Goal: Task Accomplishment & Management: Complete application form

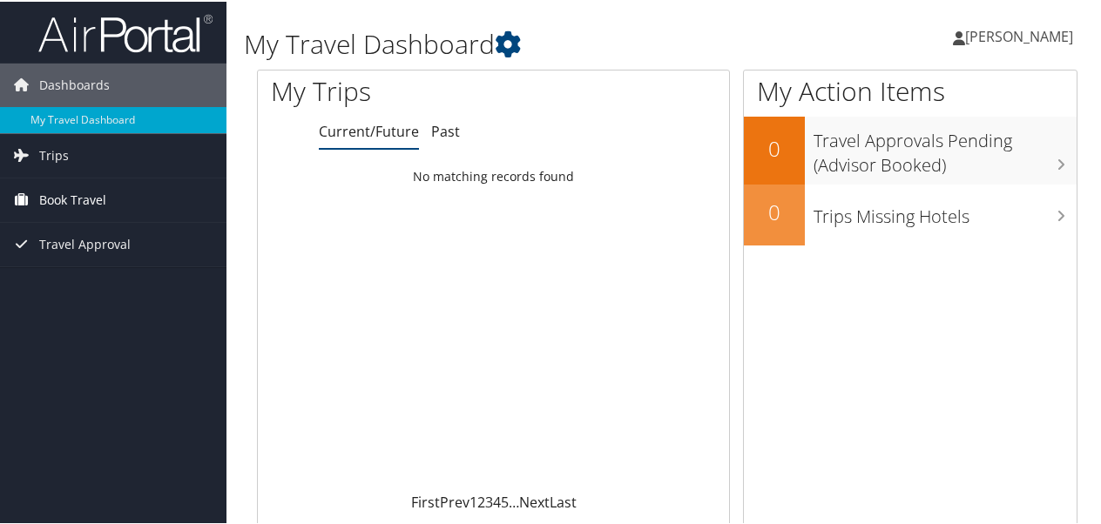
click at [80, 197] on span "Book Travel" at bounding box center [72, 199] width 67 height 44
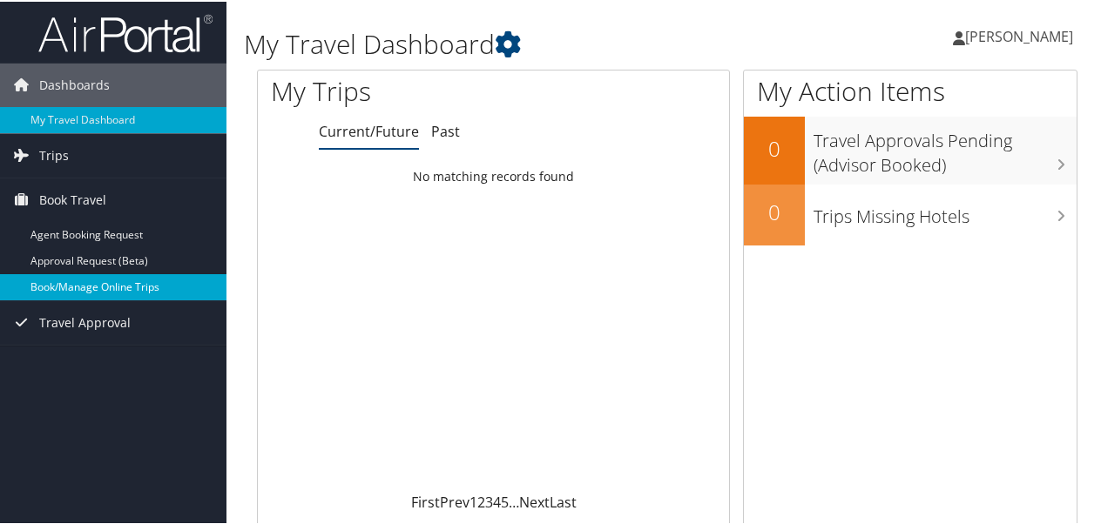
click at [82, 284] on link "Book/Manage Online Trips" at bounding box center [113, 286] width 226 height 26
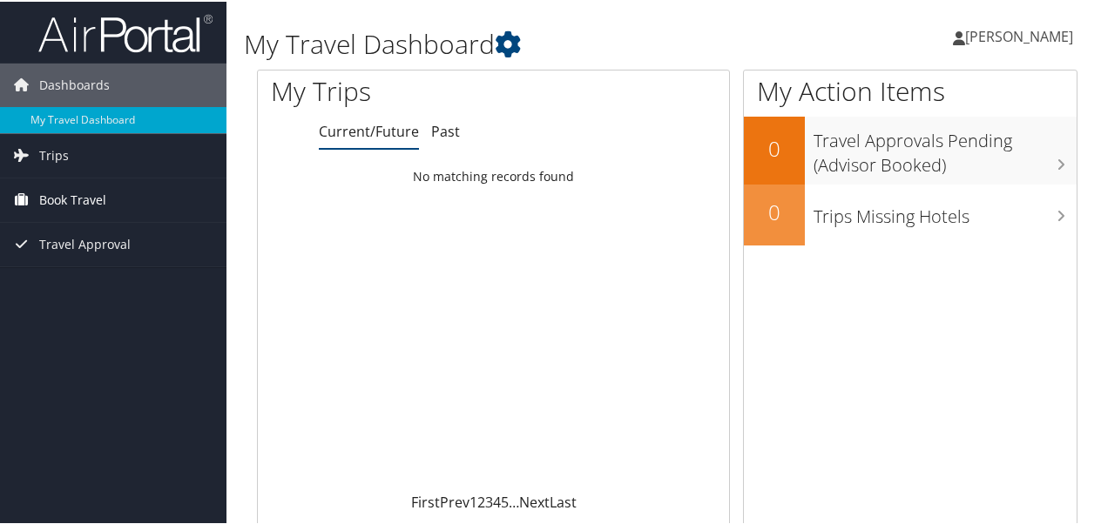
click at [74, 193] on span "Book Travel" at bounding box center [72, 199] width 67 height 44
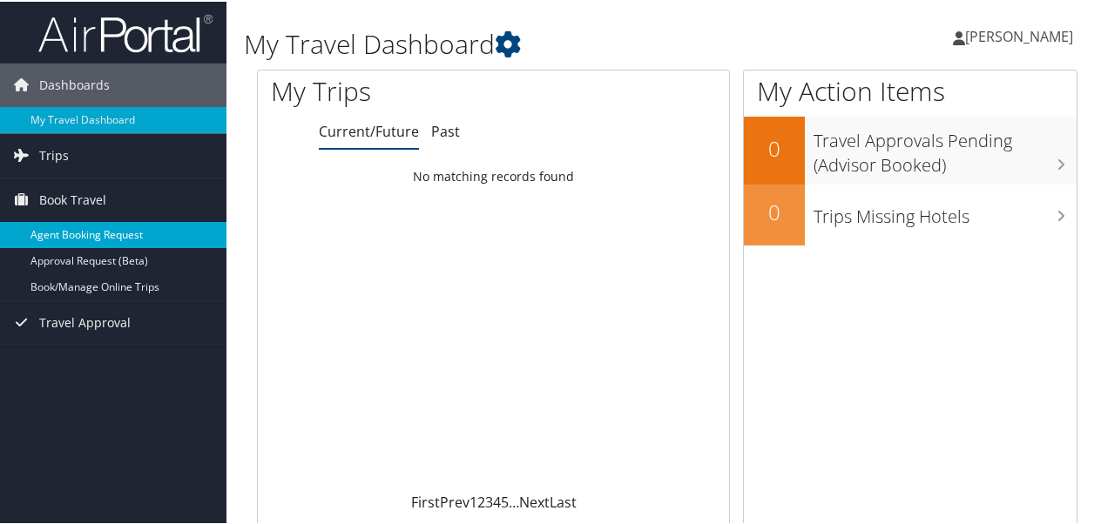
click at [75, 233] on link "Agent Booking Request" at bounding box center [113, 233] width 226 height 26
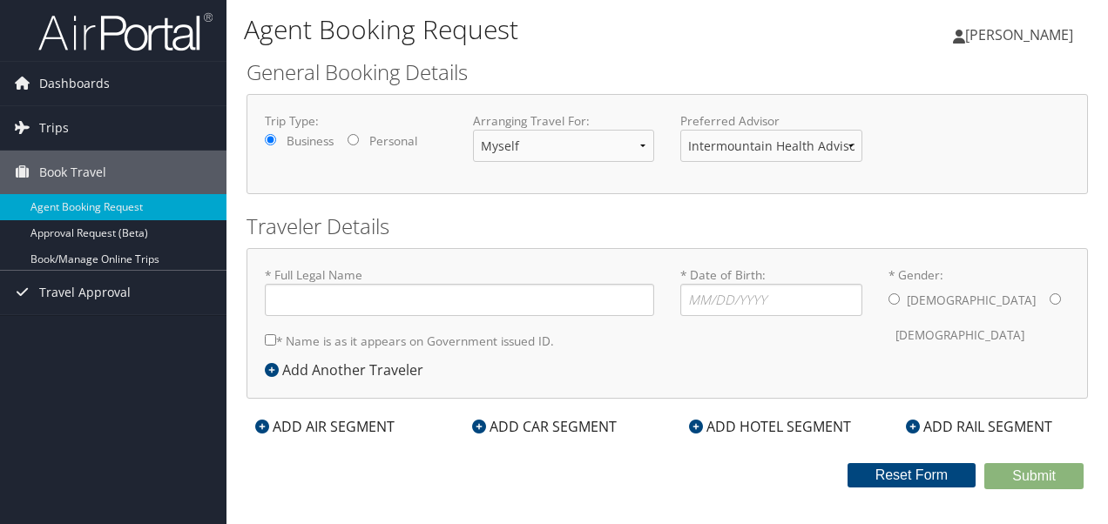
type input "[PERSON_NAME]"
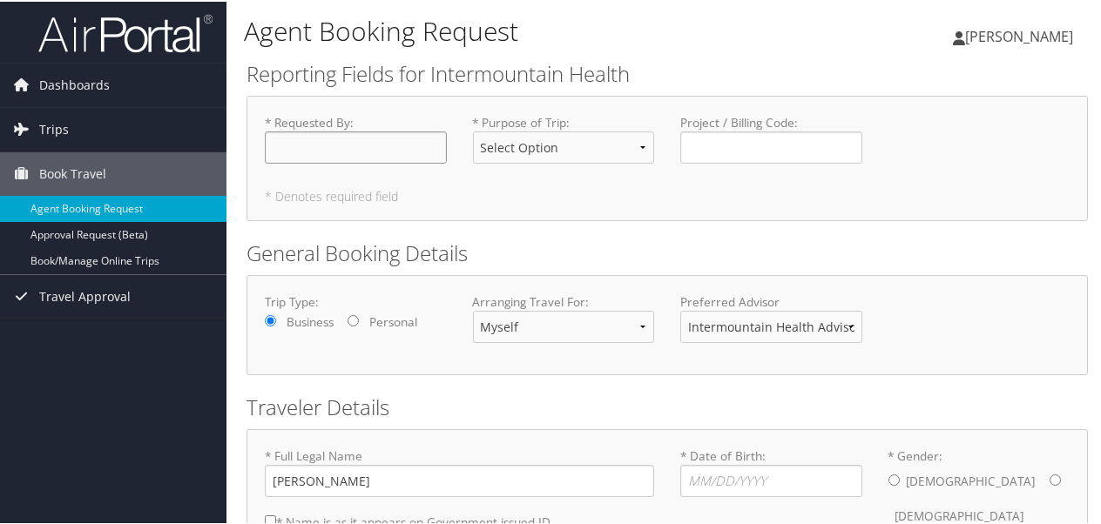
click at [342, 157] on input "* Requested By : Required" at bounding box center [356, 146] width 182 height 32
type input "[PERSON_NAME]"
click at [620, 142] on select "Select Option 3rd Party Reimbursable Business CME Conf or Education Groups Pers…" at bounding box center [564, 146] width 182 height 32
select select "Business"
click at [473, 130] on select "Select Option 3rd Party Reimbursable Business CME Conf or Education Groups Pers…" at bounding box center [564, 146] width 182 height 32
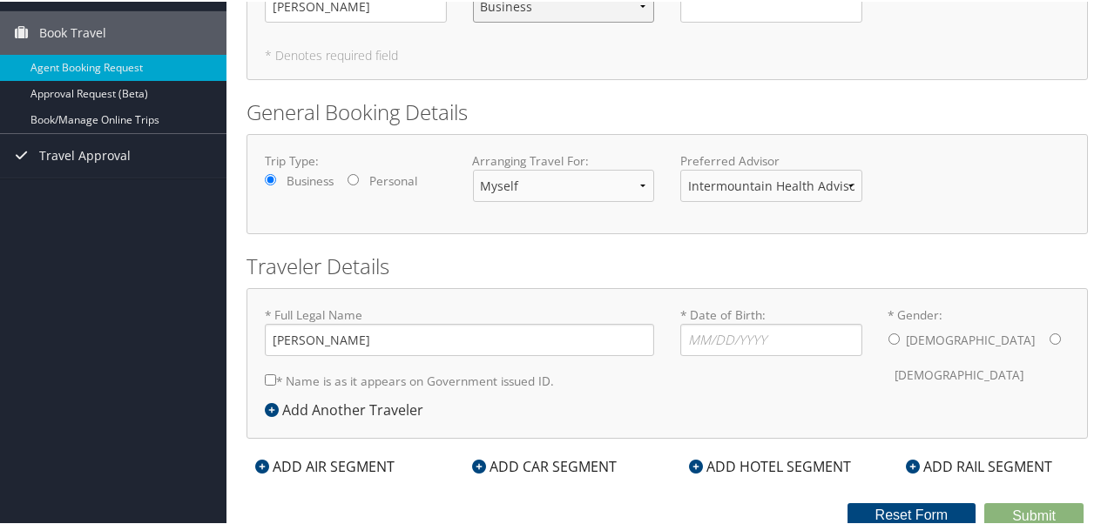
scroll to position [143, 0]
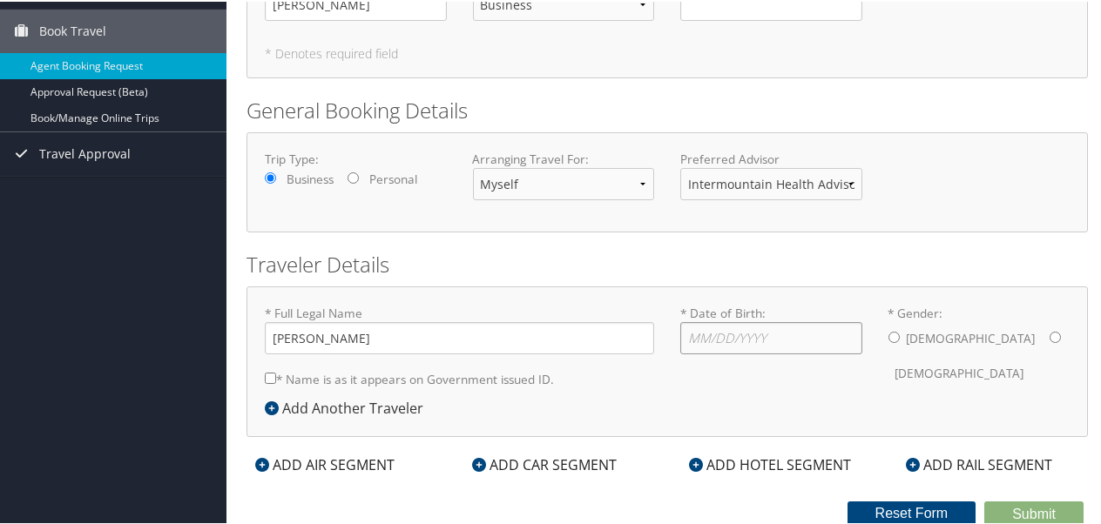
click at [776, 336] on input "* Date of Birth: Invalid Date" at bounding box center [771, 336] width 182 height 32
type input "12/05/1963"
click at [945, 327] on div "Male Female" at bounding box center [979, 354] width 182 height 68
click at [1049, 330] on input "* Gender: Male Female" at bounding box center [1054, 335] width 11 height 11
radio input "true"
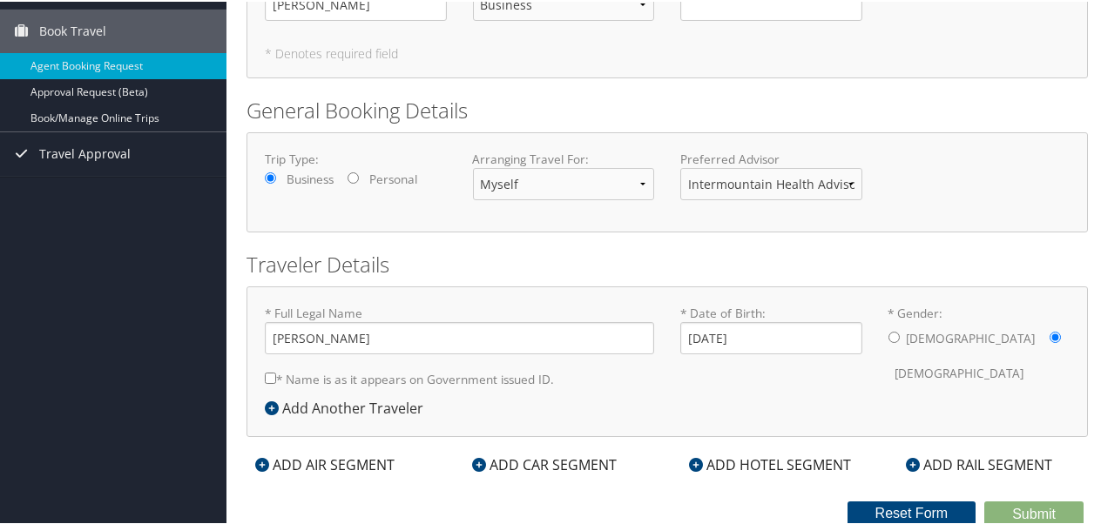
click at [836, 376] on div "* Full Legal Name Patricia Meyer * Name is as it appears on Government issued I…" at bounding box center [667, 349] width 831 height 93
click at [446, 489] on form "Reporting Fields for Intermountain Health * Requested By : Patricia Meyer Requi…" at bounding box center [666, 220] width 841 height 611
click at [695, 458] on icon at bounding box center [696, 463] width 14 height 14
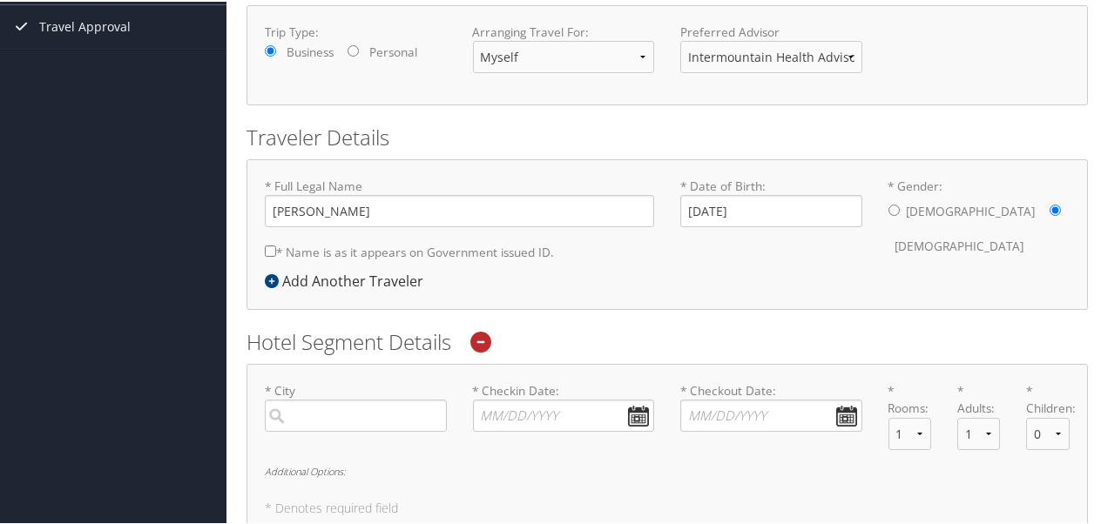
scroll to position [317, 0]
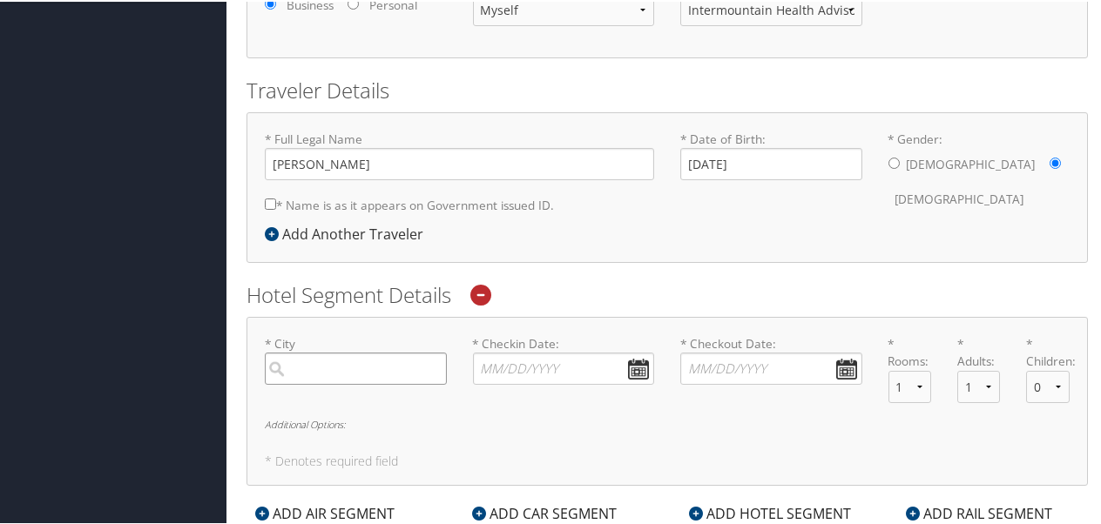
click at [340, 361] on input "search" at bounding box center [356, 367] width 182 height 32
type input "Grand Junction"
click at [632, 364] on input "* Checkin Date: Dates must be valid" at bounding box center [564, 367] width 182 height 32
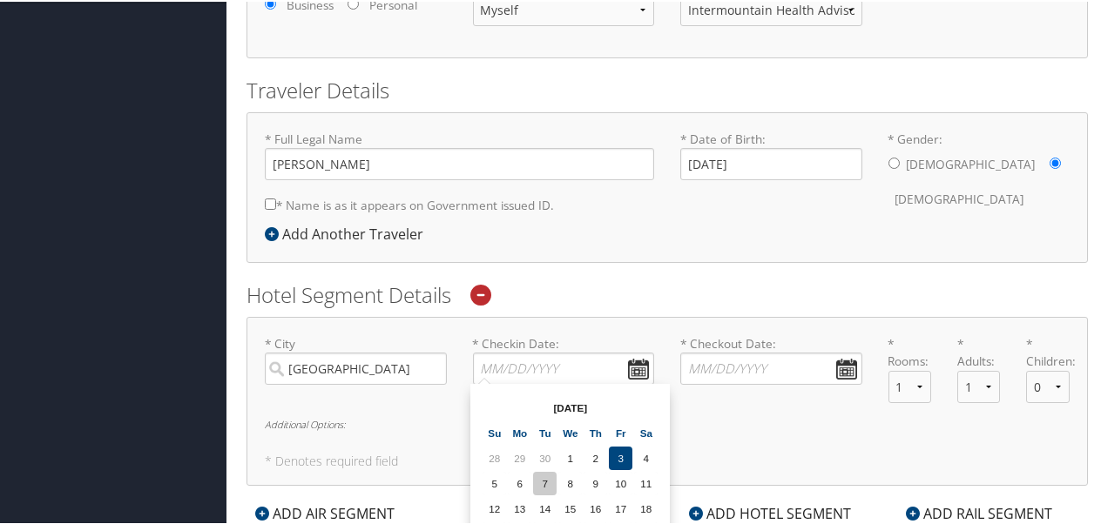
click at [548, 479] on td "7" at bounding box center [545, 482] width 24 height 24
type input "10/07/2025"
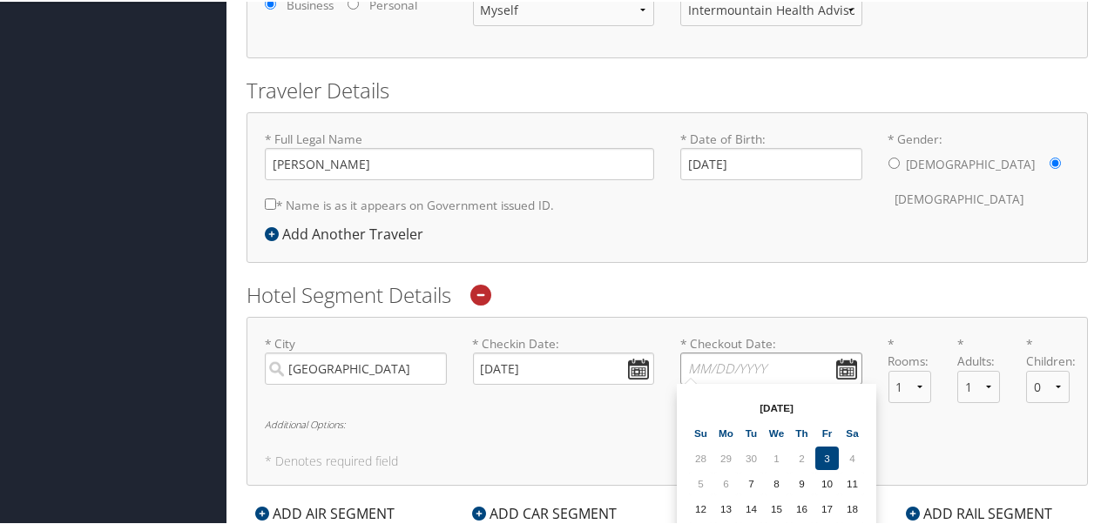
click at [841, 363] on input "* Checkout Date: Dates must be valid" at bounding box center [771, 367] width 182 height 32
click at [803, 480] on td "9" at bounding box center [802, 482] width 24 height 24
type input "10/09/2025"
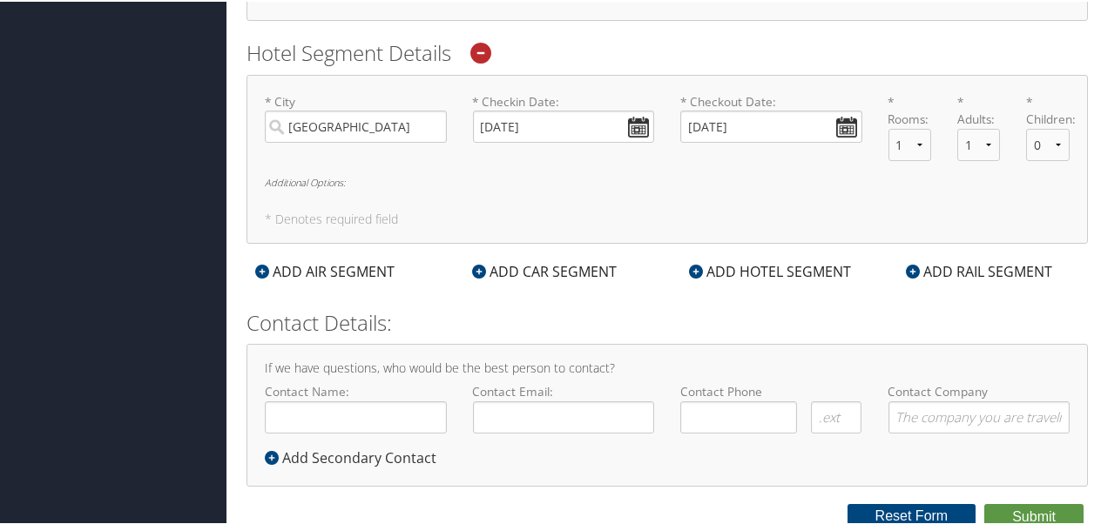
scroll to position [561, 0]
click at [374, 423] on input "Contact Name:" at bounding box center [356, 414] width 182 height 32
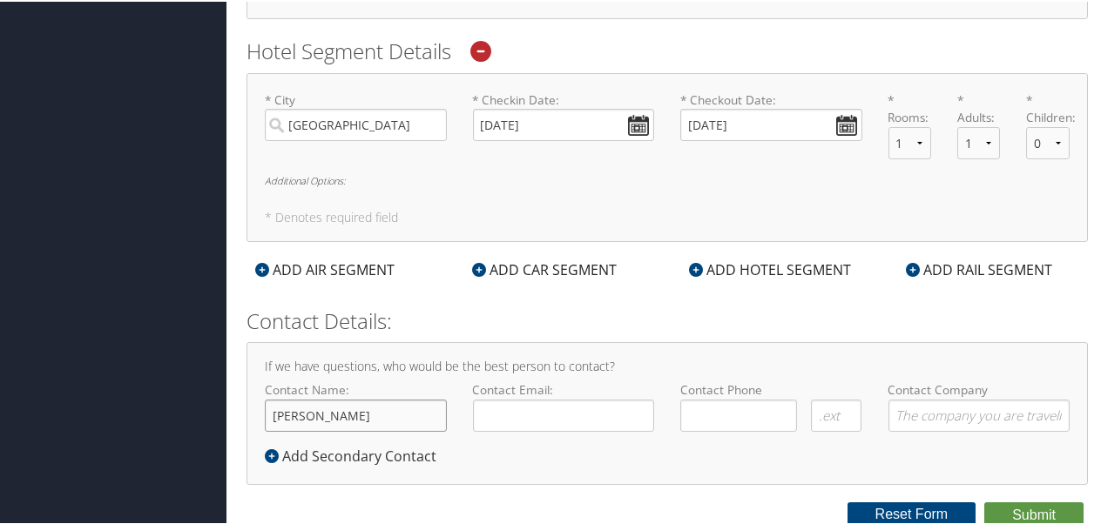
type input "Patti Meyer"
click at [516, 407] on input "Contact Email:" at bounding box center [564, 414] width 182 height 32
type input "Patti.Meyer@SelectHealth.org"
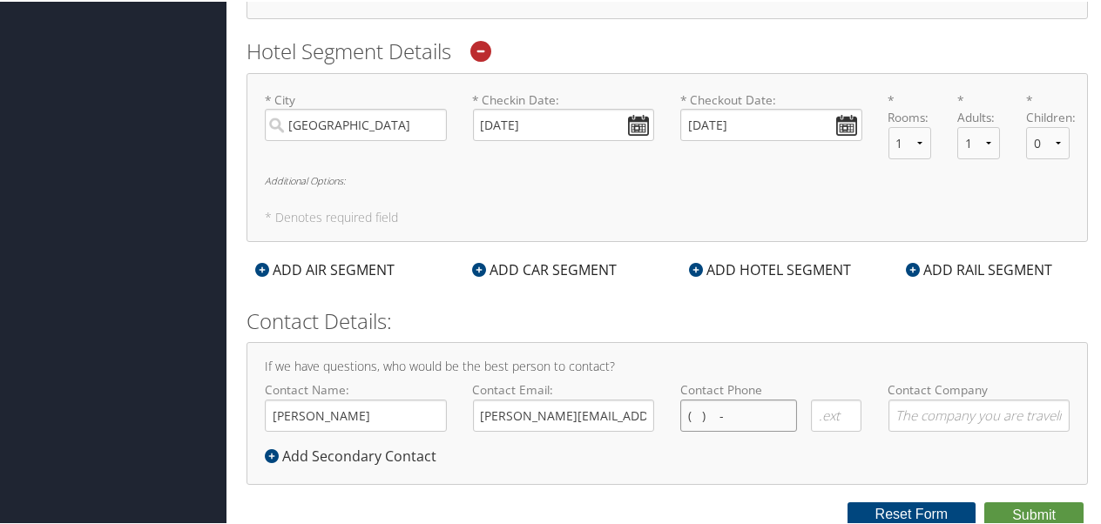
click at [746, 403] on input "( ) -" at bounding box center [738, 414] width 117 height 32
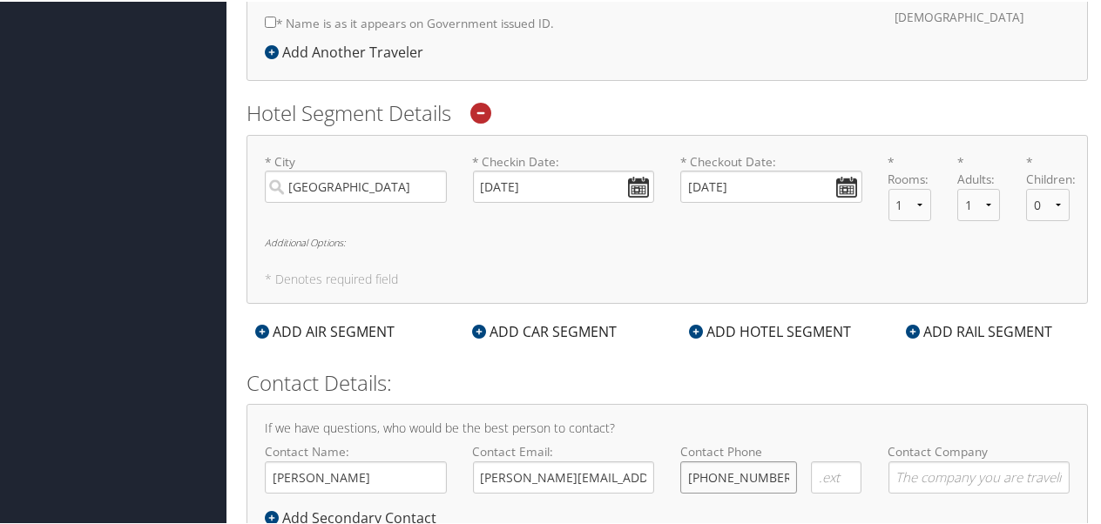
scroll to position [561, 0]
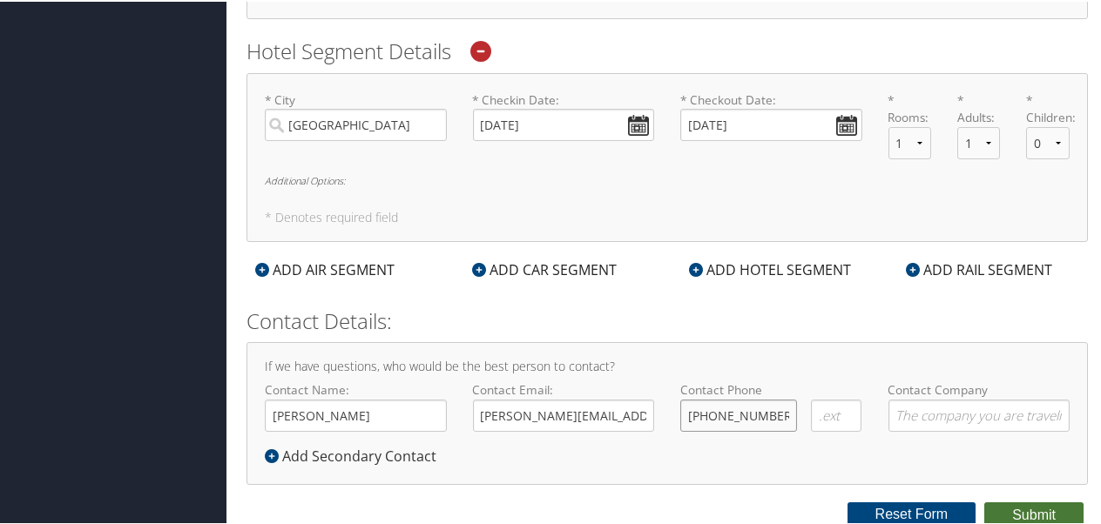
type input "(720) 285-7169"
click at [1042, 509] on button "Submit" at bounding box center [1033, 514] width 99 height 26
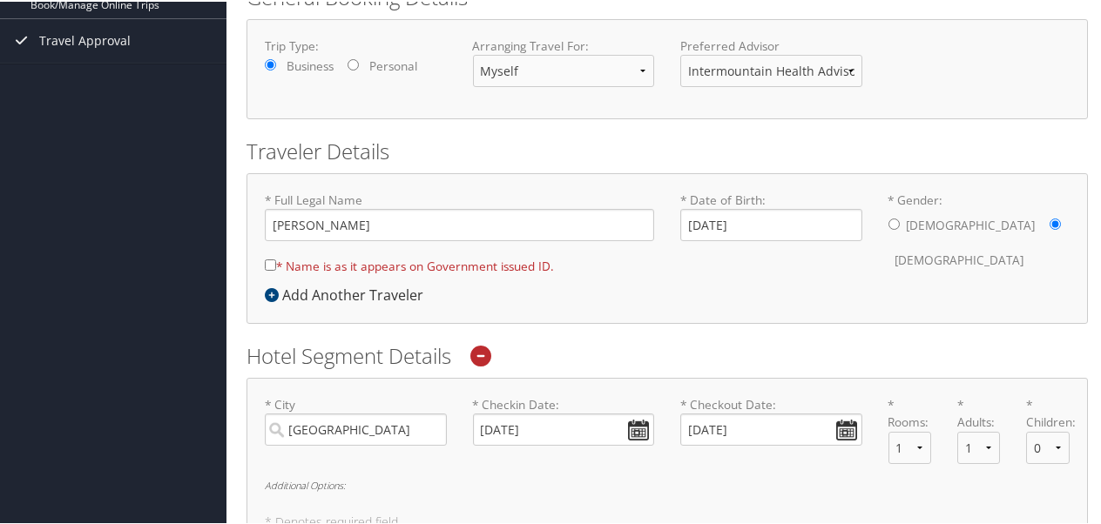
click at [273, 258] on input "* Name is as it appears on Government issued ID." at bounding box center [270, 263] width 11 height 11
checkbox input "true"
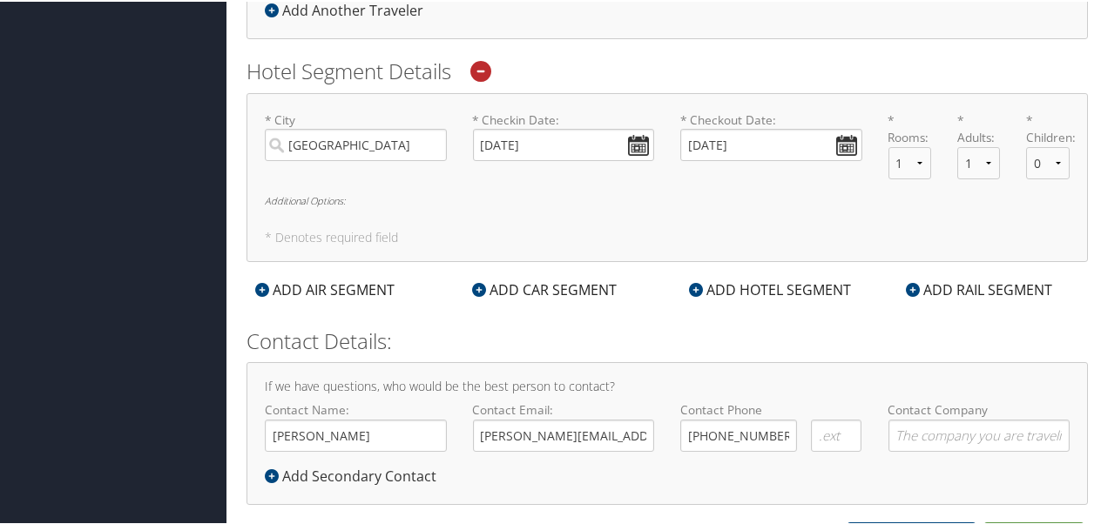
scroll to position [561, 0]
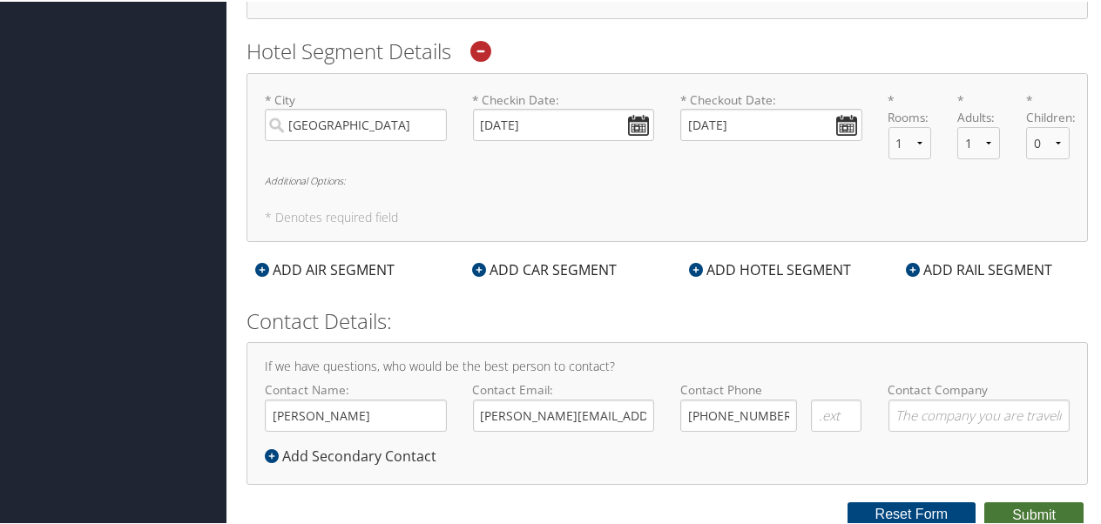
click at [1014, 511] on button "Submit" at bounding box center [1033, 514] width 99 height 26
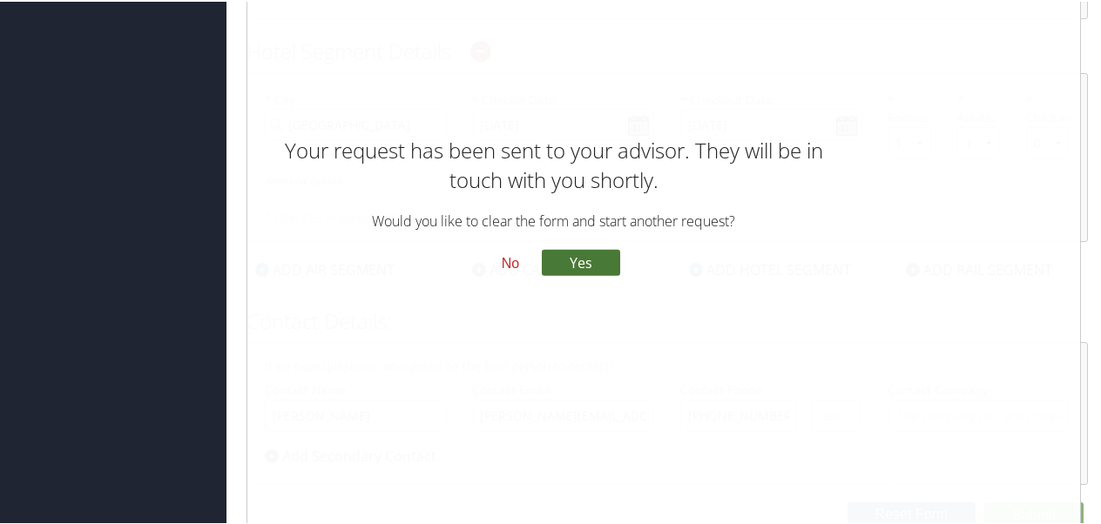
click at [564, 258] on button "Yes" at bounding box center [581, 260] width 78 height 26
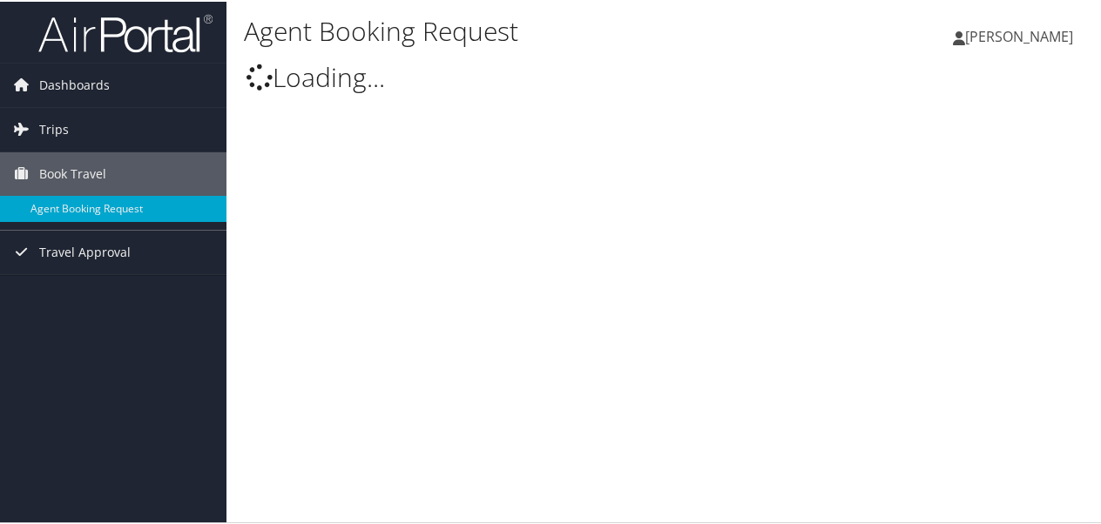
type input "[PERSON_NAME]"
select select "[EMAIL_ADDRESS][DOMAIN_NAME]"
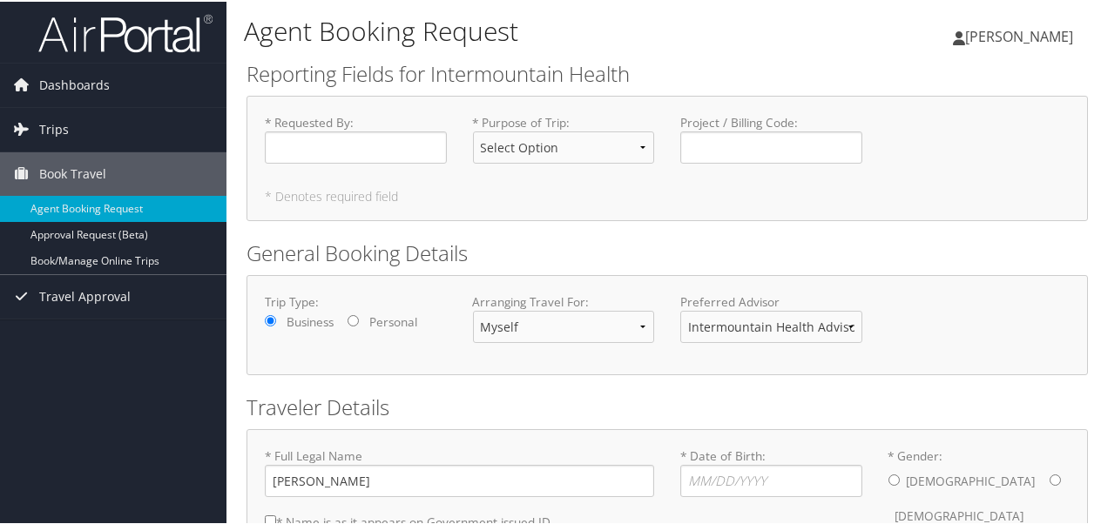
scroll to position [143, 0]
